Goal: Use online tool/utility: Utilize a website feature to perform a specific function

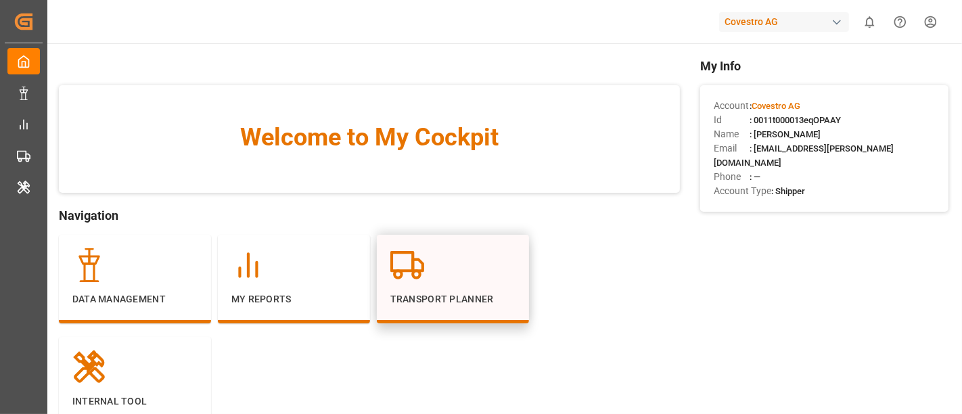
click at [426, 301] on p "Transport Planner" at bounding box center [452, 299] width 125 height 14
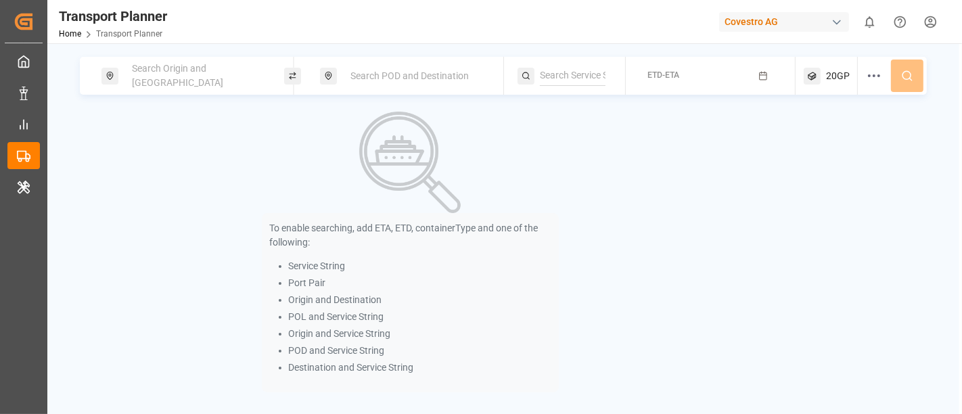
click at [166, 70] on span "Search Origin and POL" at bounding box center [177, 75] width 91 height 25
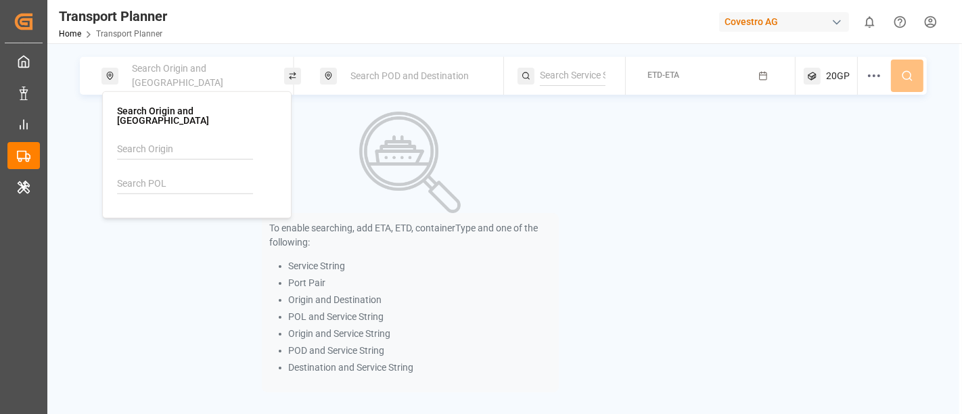
click at [166, 177] on input at bounding box center [185, 184] width 136 height 20
paste input "BEANR"
type input "BEANR"
click at [174, 215] on b "BEANR" at bounding box center [167, 220] width 30 height 11
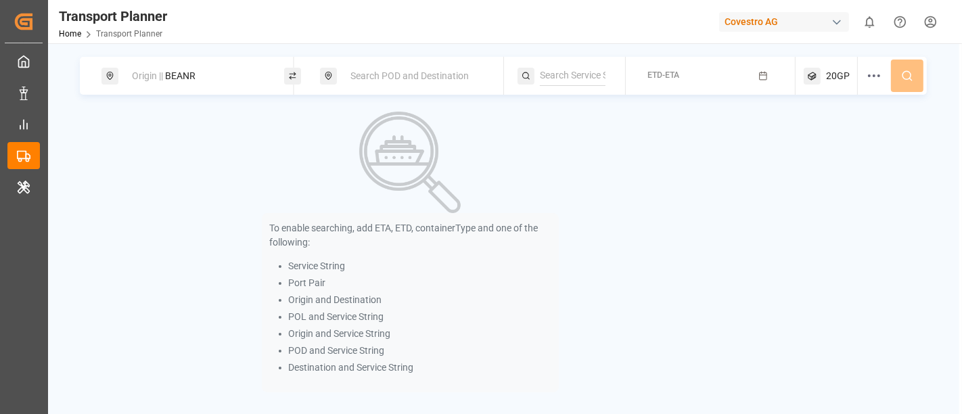
click at [377, 64] on div "Search POD and Destination" at bounding box center [415, 76] width 146 height 25
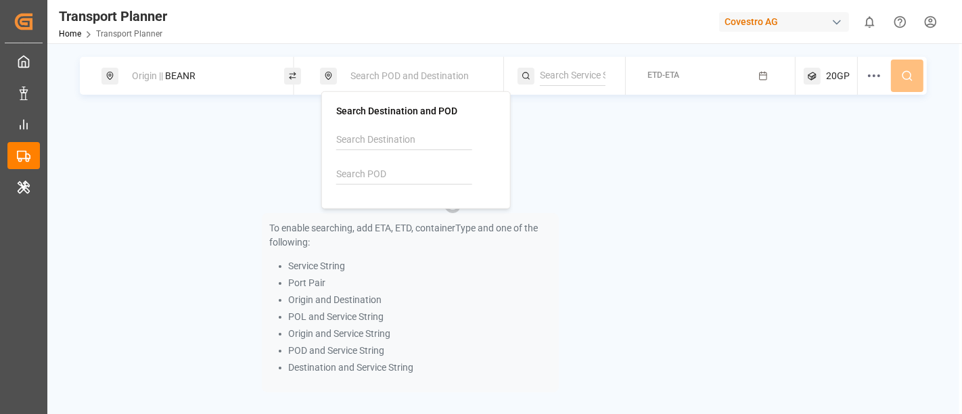
click at [357, 166] on input at bounding box center [404, 174] width 136 height 20
paste input "AUSYD"
type input "AUSYD"
click at [411, 206] on div "AUSYD Sydney" at bounding box center [418, 218] width 131 height 28
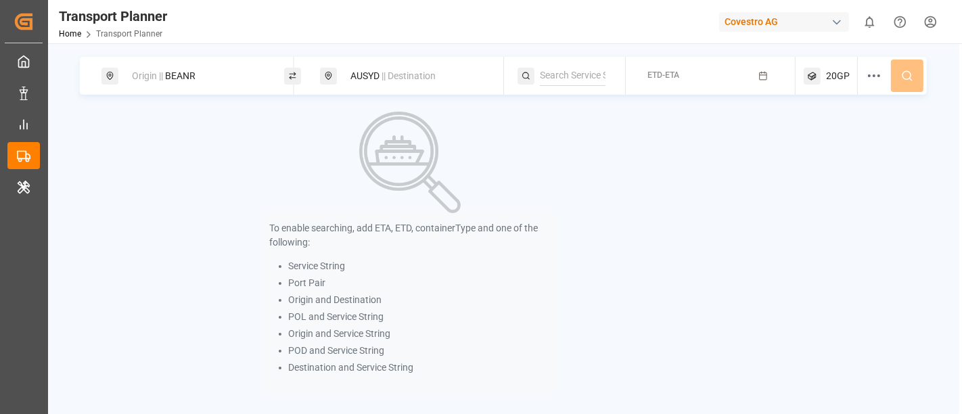
click at [549, 72] on input at bounding box center [573, 76] width 66 height 20
paste input "AUSTRALIA EXPRESS"
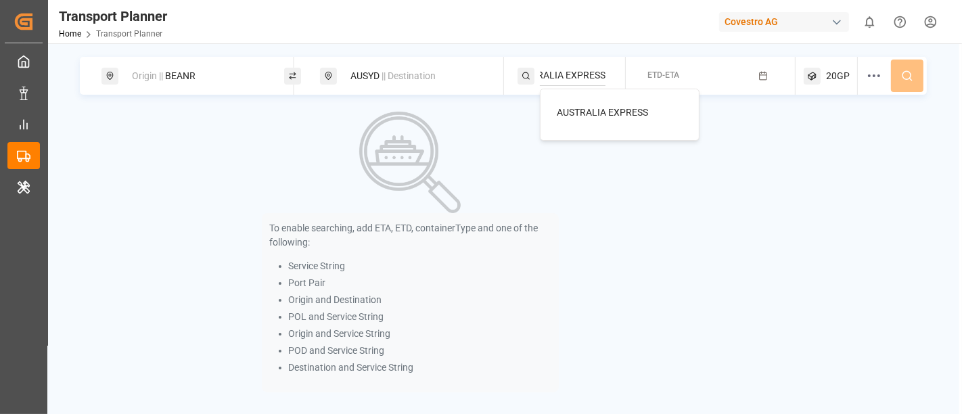
type input "AUSTRALIA EXPRESS"
click at [606, 114] on span "AUSTRALIA EXPRESS" at bounding box center [602, 112] width 91 height 11
click at [677, 74] on span "ETD-ETA" at bounding box center [664, 74] width 32 height 9
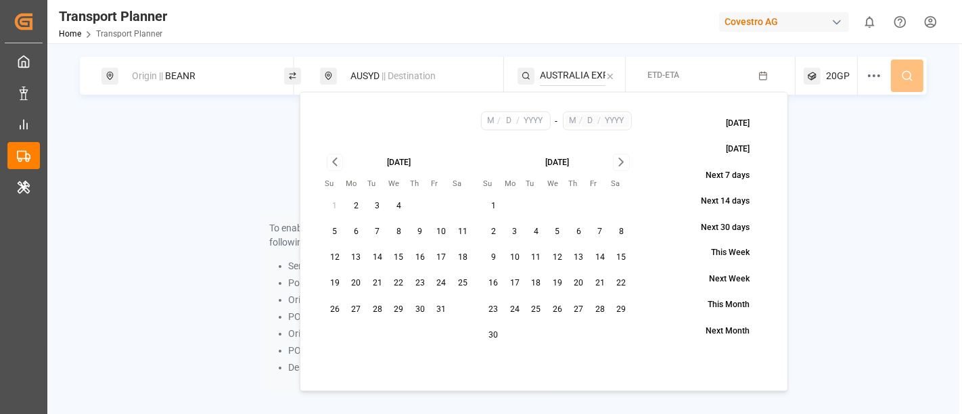
click at [392, 229] on button "8" at bounding box center [399, 232] width 22 height 22
type input "10"
type input "8"
type input "2025"
click at [627, 163] on icon "Go to next month" at bounding box center [622, 162] width 16 height 16
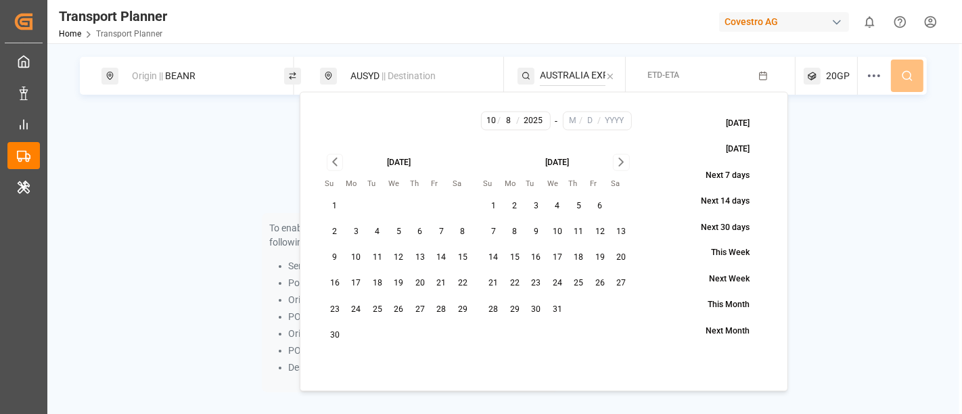
click at [560, 204] on button "4" at bounding box center [558, 206] width 22 height 22
type input "12"
type input "4"
type input "2025"
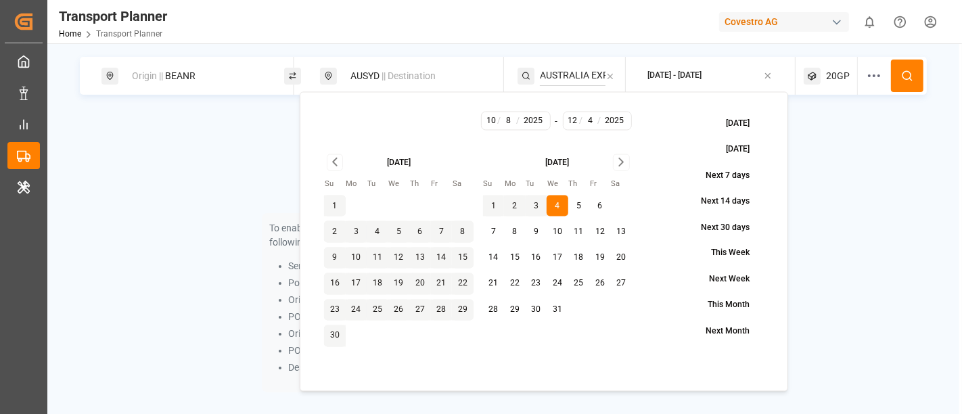
click at [837, 74] on span "20GP" at bounding box center [838, 76] width 24 height 14
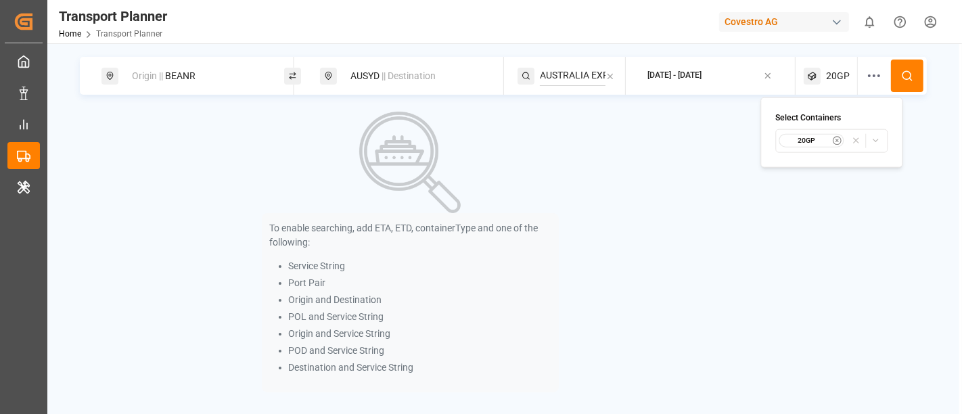
click at [804, 140] on small "20GP" at bounding box center [806, 140] width 47 height 9
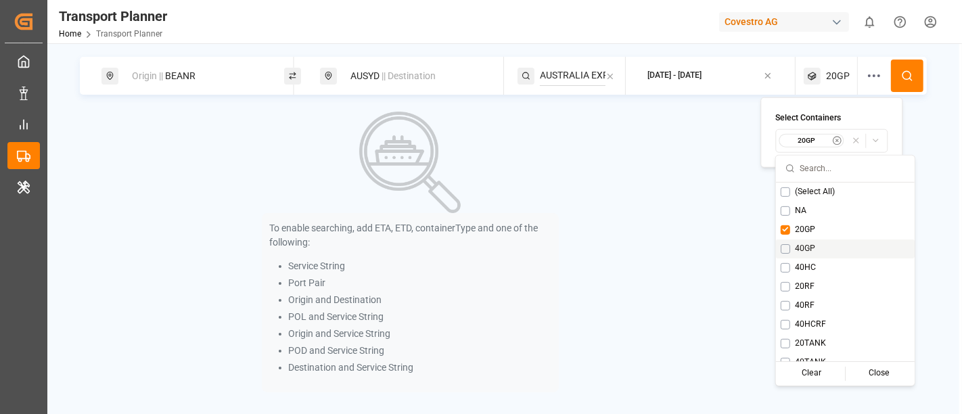
click at [783, 248] on button "Suggestions" at bounding box center [785, 248] width 9 height 9
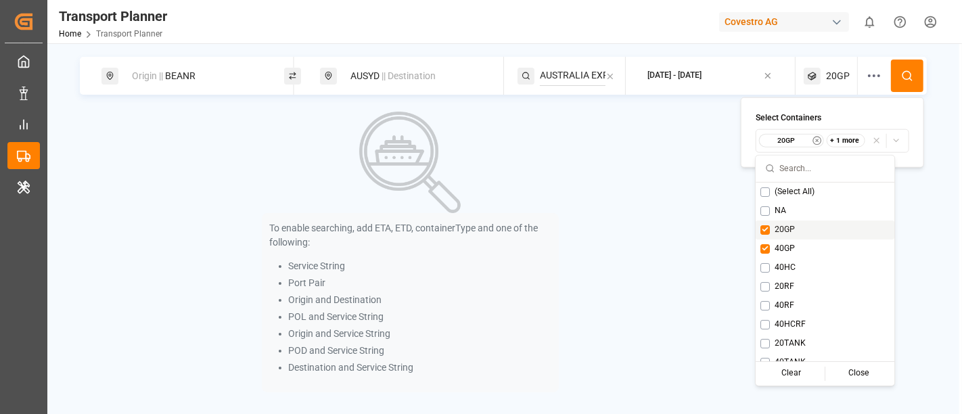
click at [756, 231] on div "20GP" at bounding box center [825, 229] width 139 height 19
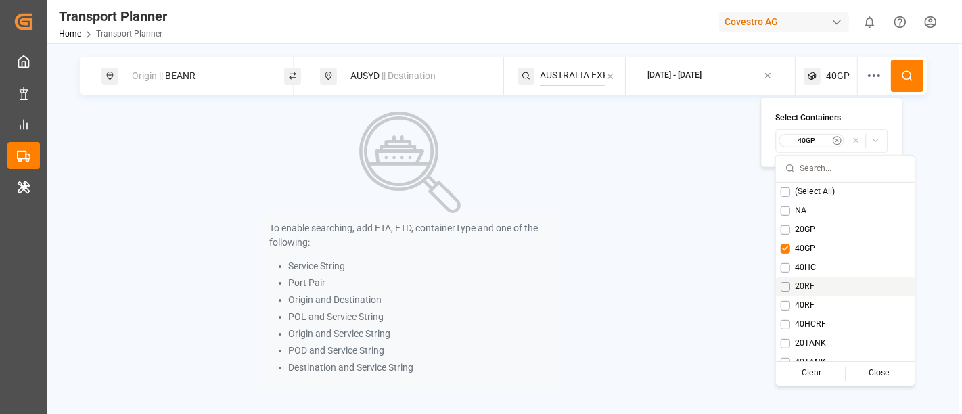
click at [818, 287] on div "20RF" at bounding box center [845, 286] width 139 height 19
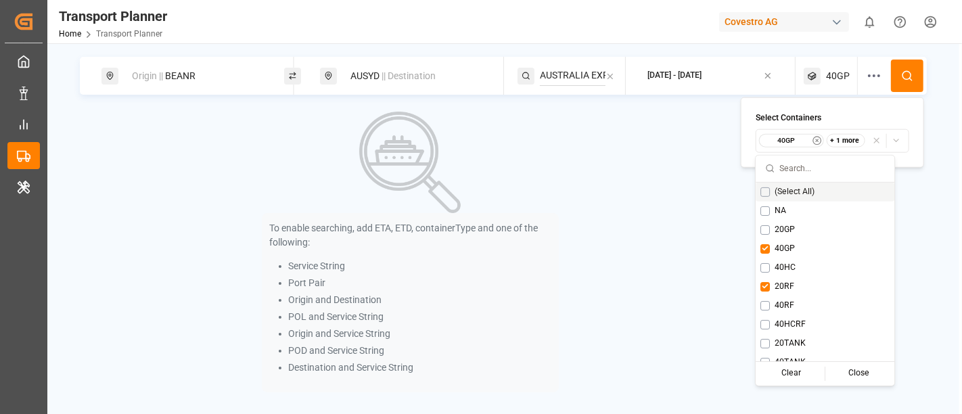
click at [900, 65] on button at bounding box center [907, 76] width 32 height 32
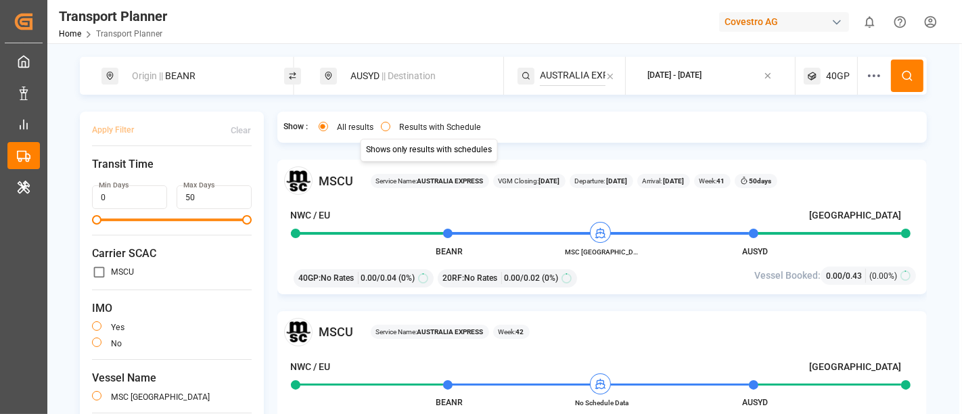
click at [384, 125] on button "Results with Schedule" at bounding box center [385, 126] width 9 height 9
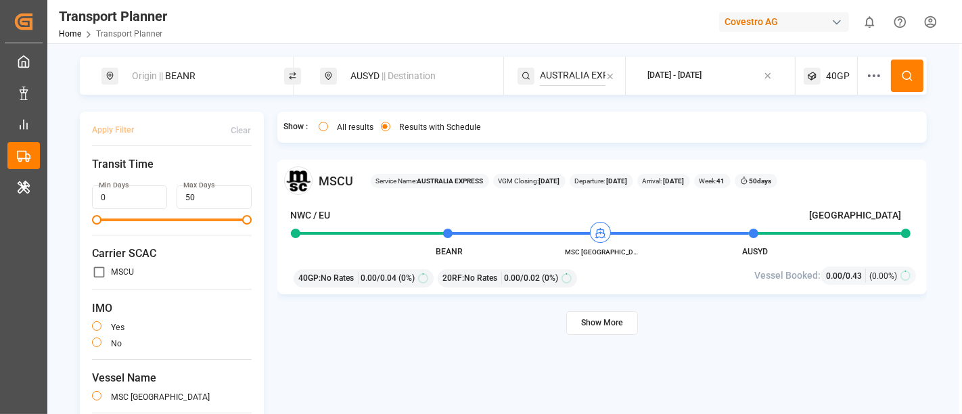
type button "only"
click at [330, 183] on span "MSCU" at bounding box center [336, 181] width 35 height 18
copy span "MSCU"
click at [610, 319] on button "Show More" at bounding box center [602, 323] width 72 height 24
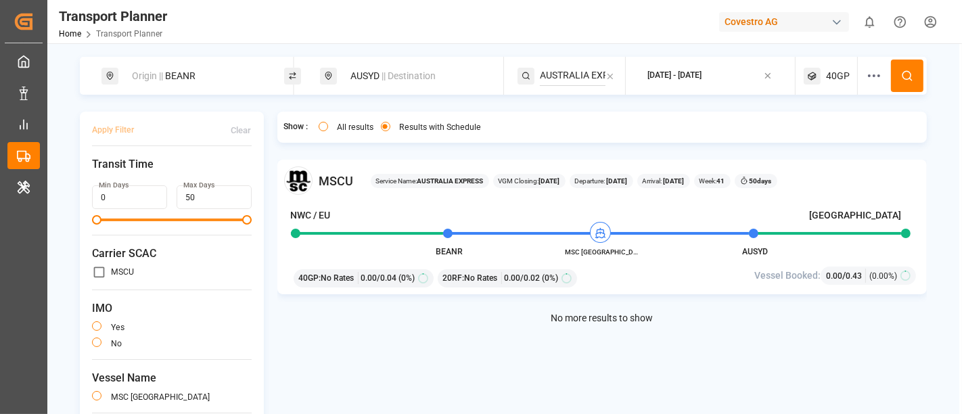
click at [704, 60] on div "2025-10-08 - 2025-12-04" at bounding box center [715, 76] width 162 height 38
click at [701, 75] on div "2025-10-08 - 2025-12-04" at bounding box center [675, 76] width 54 height 12
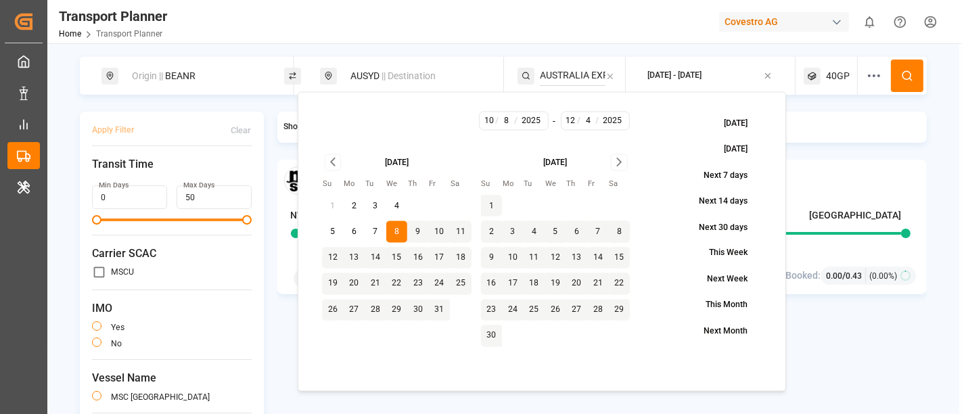
click at [623, 166] on icon "Go to next month" at bounding box center [620, 162] width 16 height 16
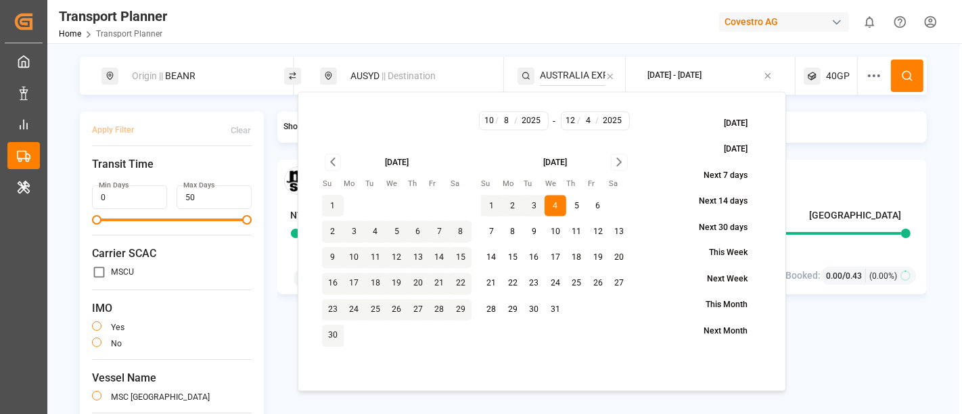
click at [579, 210] on button "5" at bounding box center [577, 206] width 22 height 22
type input "5"
click at [901, 70] on icon at bounding box center [907, 76] width 12 height 12
